Goal: Check status: Check status

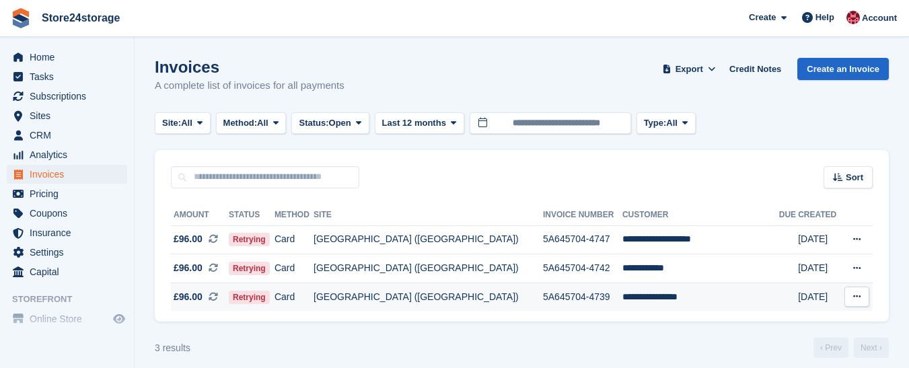
click at [853, 296] on icon at bounding box center [856, 296] width 7 height 9
click at [780, 341] on p "View on Stripe" at bounding box center [804, 343] width 117 height 22
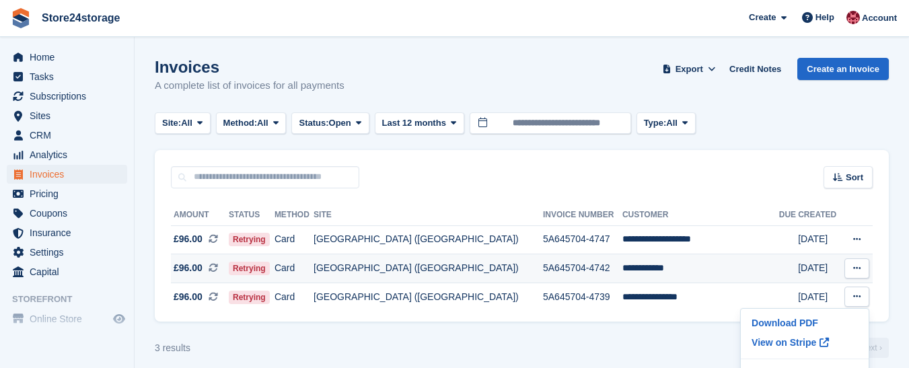
click at [856, 268] on icon at bounding box center [856, 268] width 7 height 9
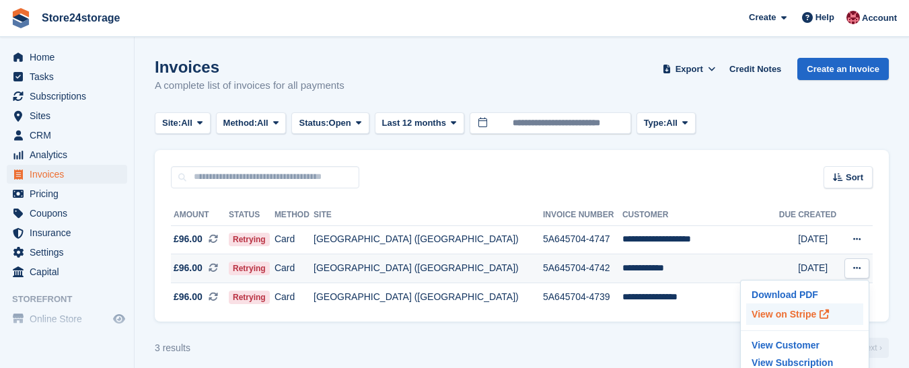
click at [779, 317] on p "View on Stripe" at bounding box center [804, 314] width 117 height 22
click at [856, 237] on icon at bounding box center [856, 239] width 7 height 9
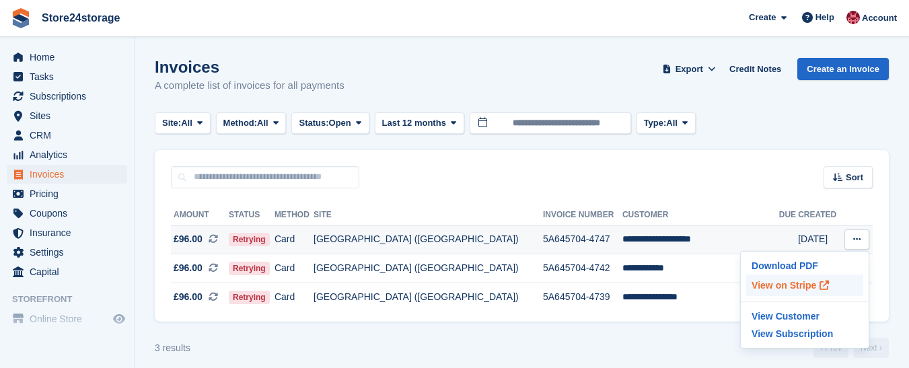
click at [792, 289] on p "View on Stripe" at bounding box center [804, 285] width 117 height 22
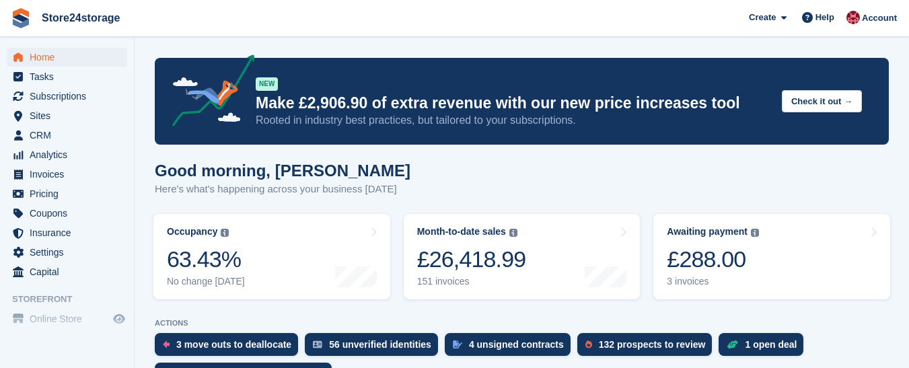
scroll to position [471, 0]
